Goal: Check status

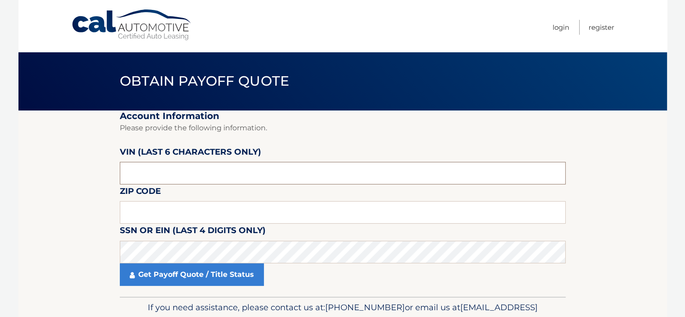
click at [243, 167] on input "text" at bounding box center [343, 173] width 446 height 23
type input "212025"
type input "08884"
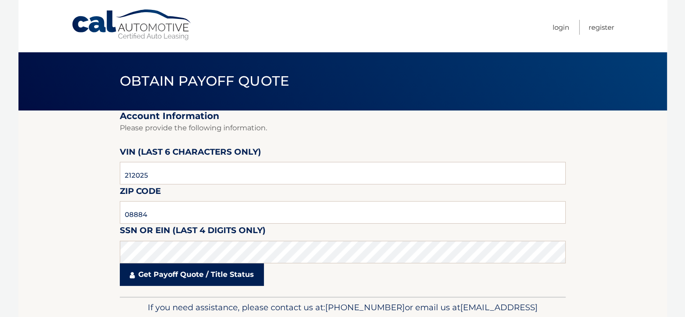
click at [214, 281] on link "Get Payoff Quote / Title Status" at bounding box center [192, 274] width 144 height 23
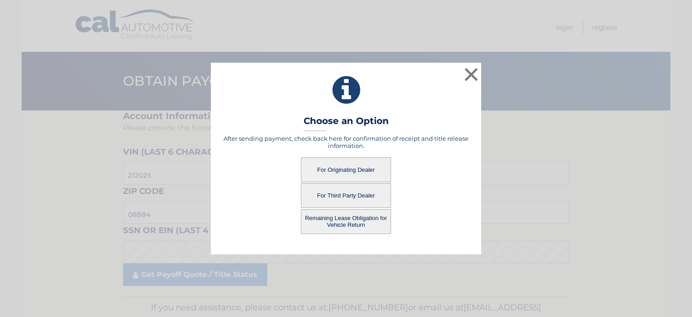
click at [355, 174] on button "For Originating Dealer" at bounding box center [346, 169] width 90 height 25
click at [340, 170] on button "For Originating Dealer" at bounding box center [346, 169] width 90 height 25
